Goal: Check status: Check status

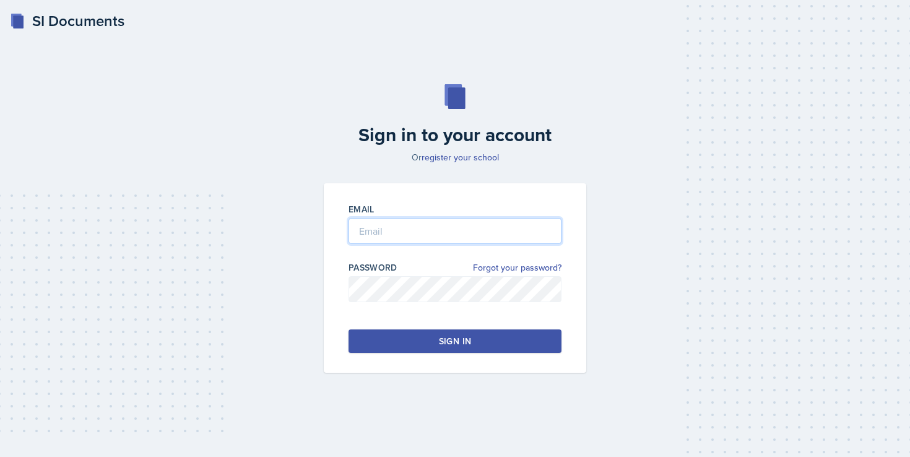
type input "[EMAIL_ADDRESS][DOMAIN_NAME]"
click at [387, 343] on button "Sign in" at bounding box center [454, 341] width 213 height 24
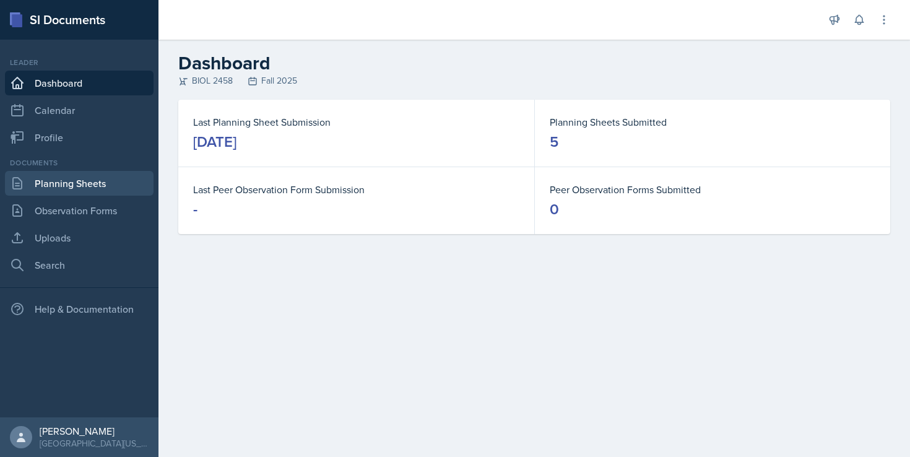
click at [69, 183] on link "Planning Sheets" at bounding box center [79, 183] width 149 height 25
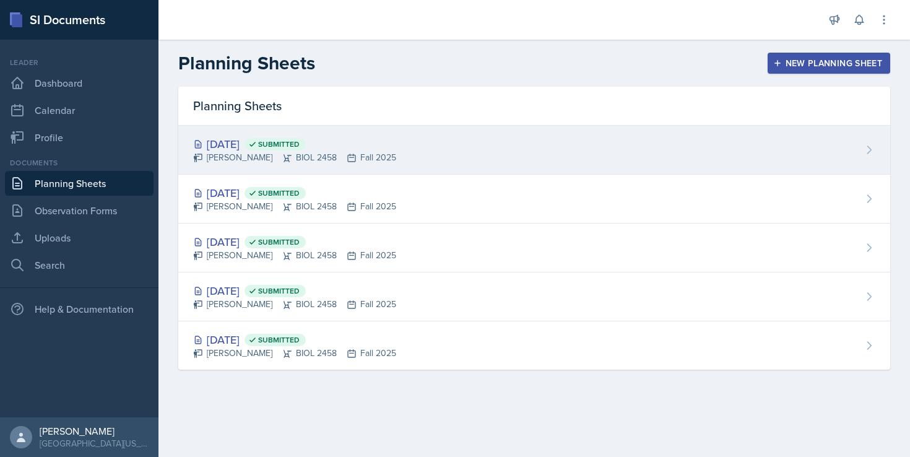
click at [251, 141] on div "[DATE] Submitted" at bounding box center [294, 144] width 203 height 17
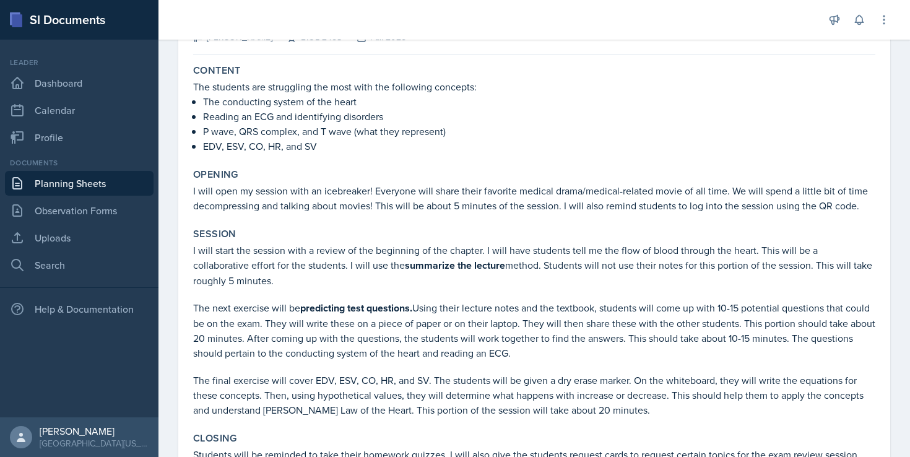
scroll to position [98, 0]
